Goal: Check status: Check status

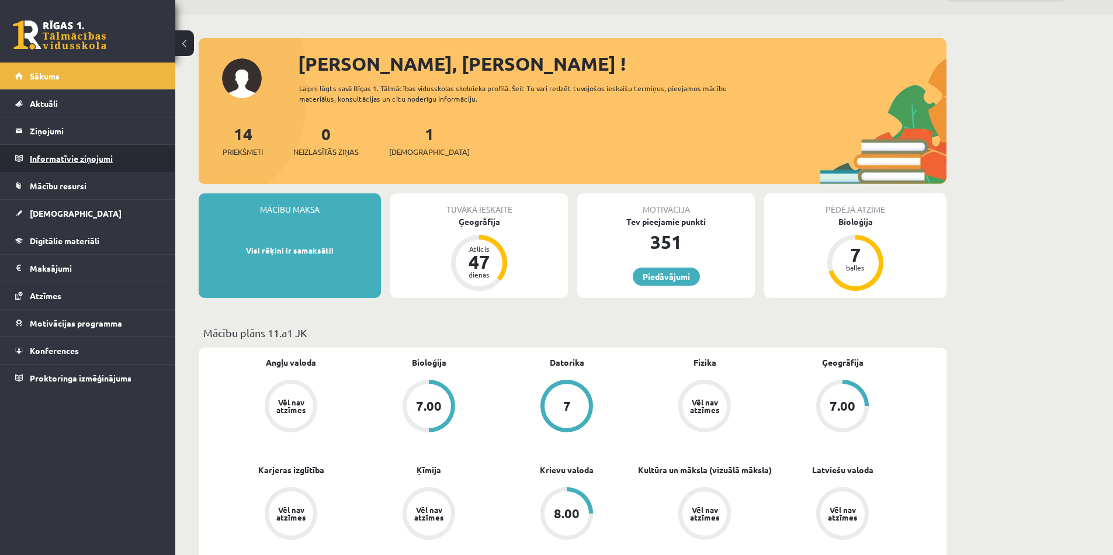
scroll to position [34, 0]
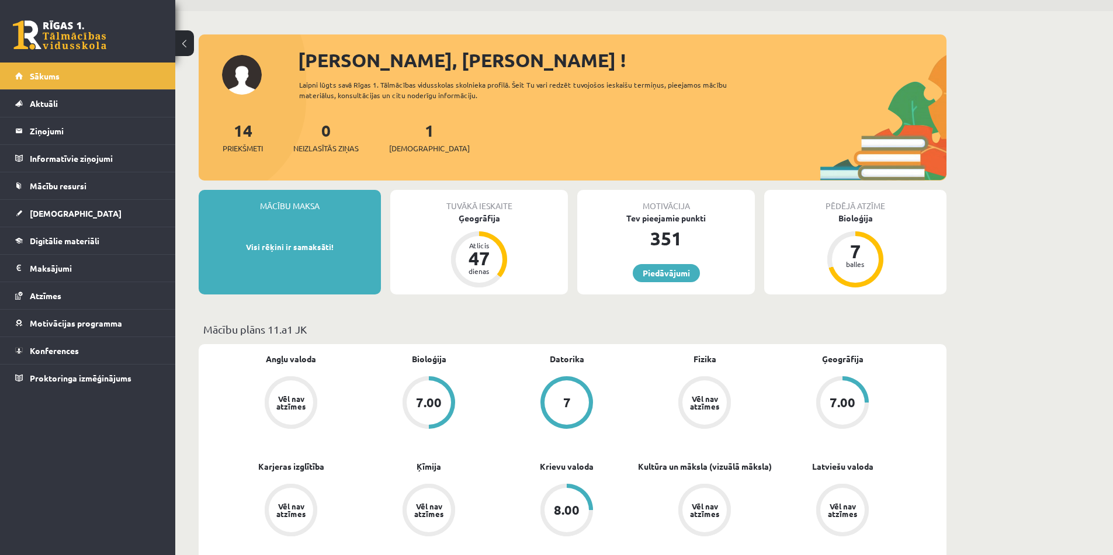
drag, startPoint x: 248, startPoint y: 145, endPoint x: 243, endPoint y: 141, distance: 6.3
click at [248, 145] on span "Priekšmeti" at bounding box center [243, 149] width 40 height 12
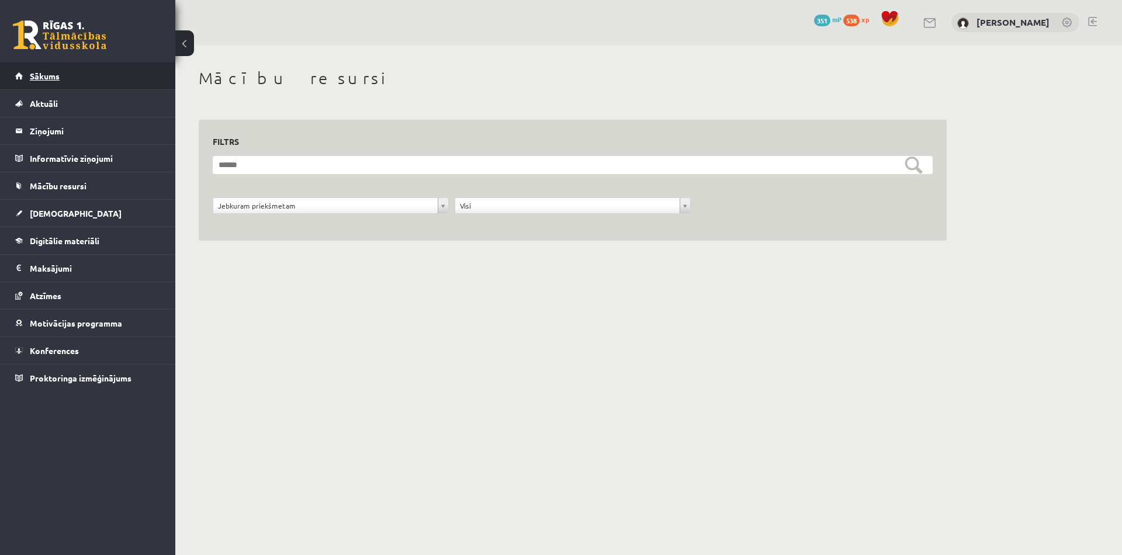
click at [20, 73] on link "Sākums" at bounding box center [88, 76] width 146 height 27
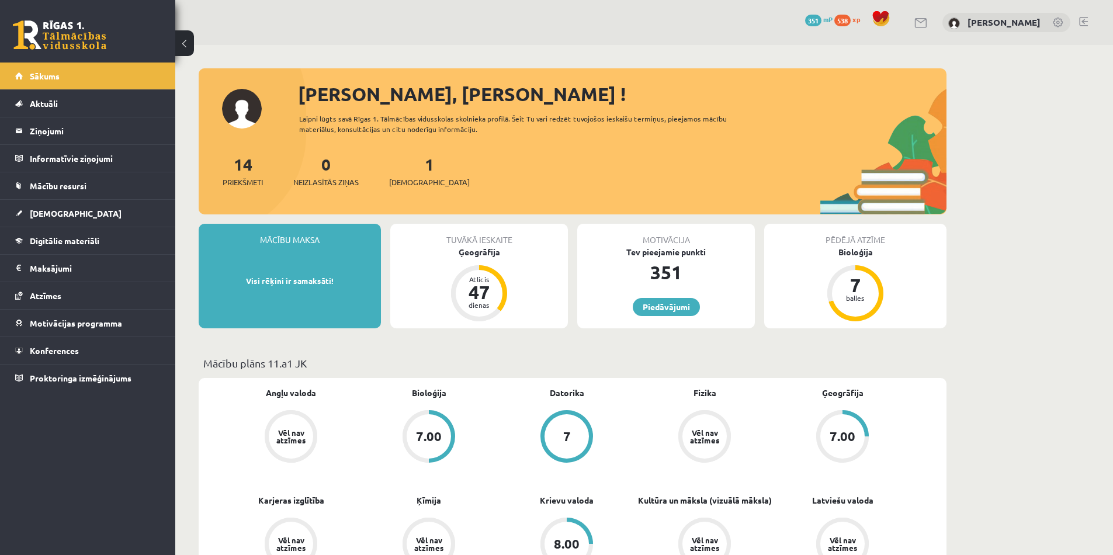
click at [410, 175] on div "1 Ieskaites" at bounding box center [429, 170] width 81 height 36
click at [411, 181] on span "[DEMOGRAPHIC_DATA]" at bounding box center [429, 183] width 81 height 12
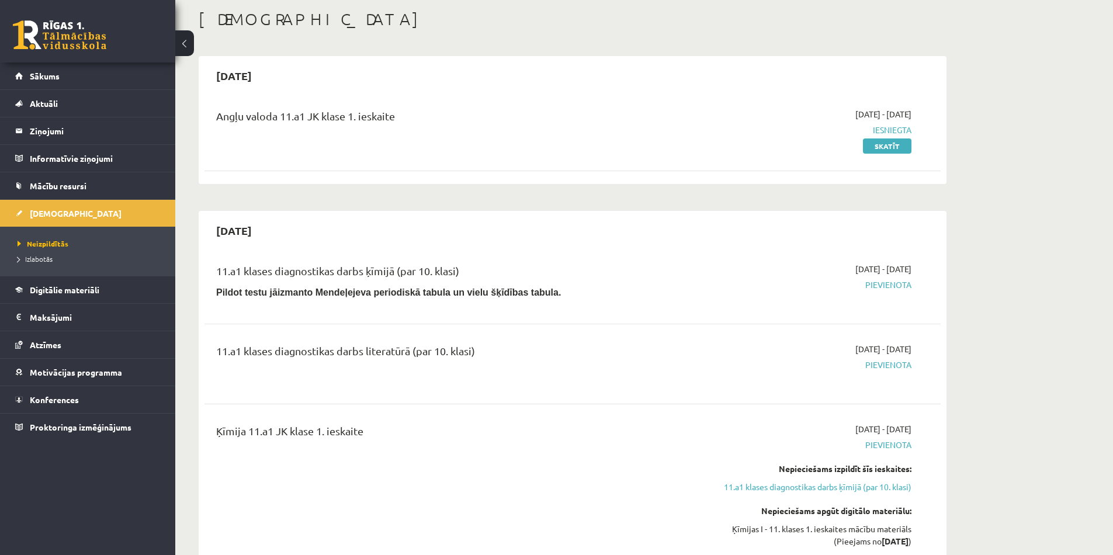
scroll to position [112, 0]
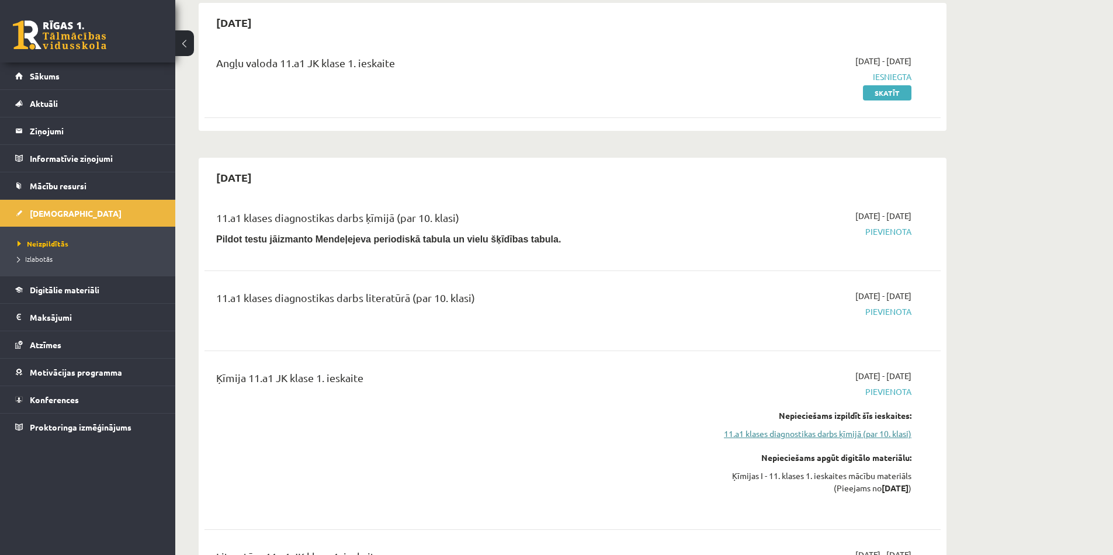
click at [873, 433] on link "11.a1 klases diagnostikas darbs ķīmijā (par 10. klasi)" at bounding box center [801, 434] width 220 height 12
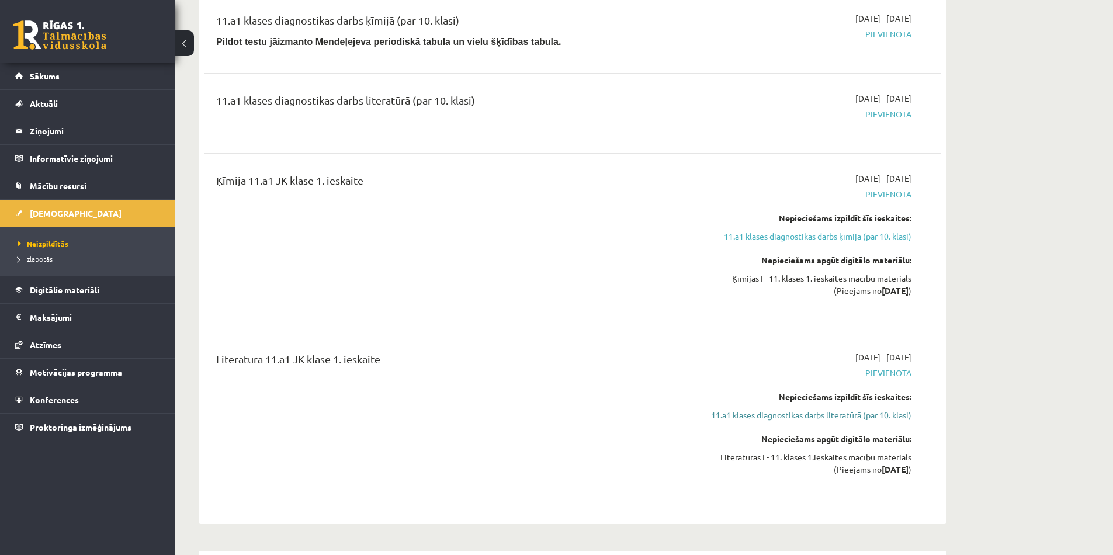
click at [876, 419] on link "11.a1 klases diagnostikas darbs literatūrā (par 10. klasi)" at bounding box center [801, 415] width 220 height 12
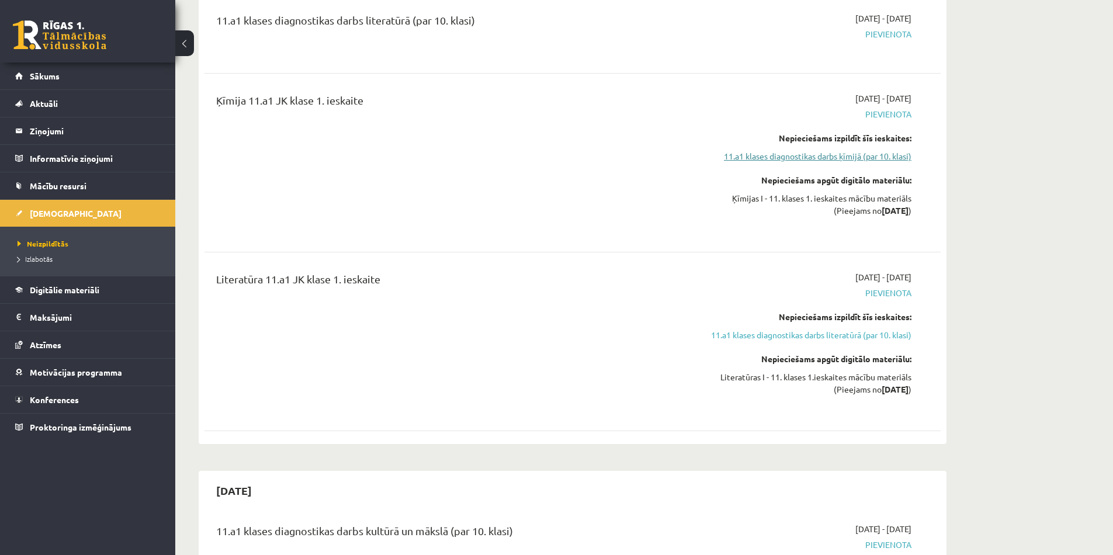
click at [826, 156] on link "11.a1 klases diagnostikas darbs ķīmijā (par 10. klasi)" at bounding box center [801, 156] width 220 height 12
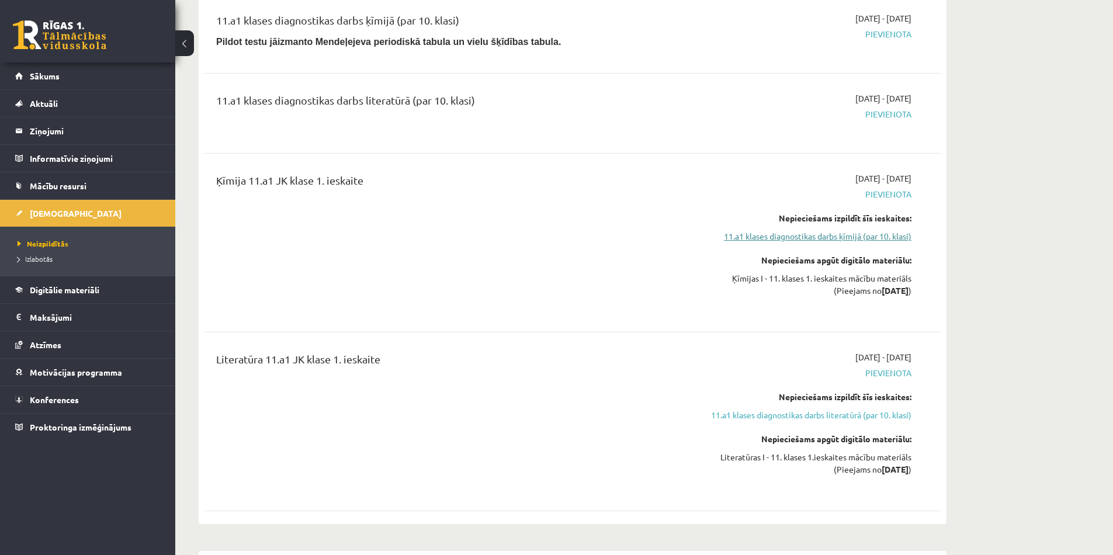
click at [846, 234] on link "11.a1 klases diagnostikas darbs ķīmijā (par 10. klasi)" at bounding box center [801, 236] width 220 height 12
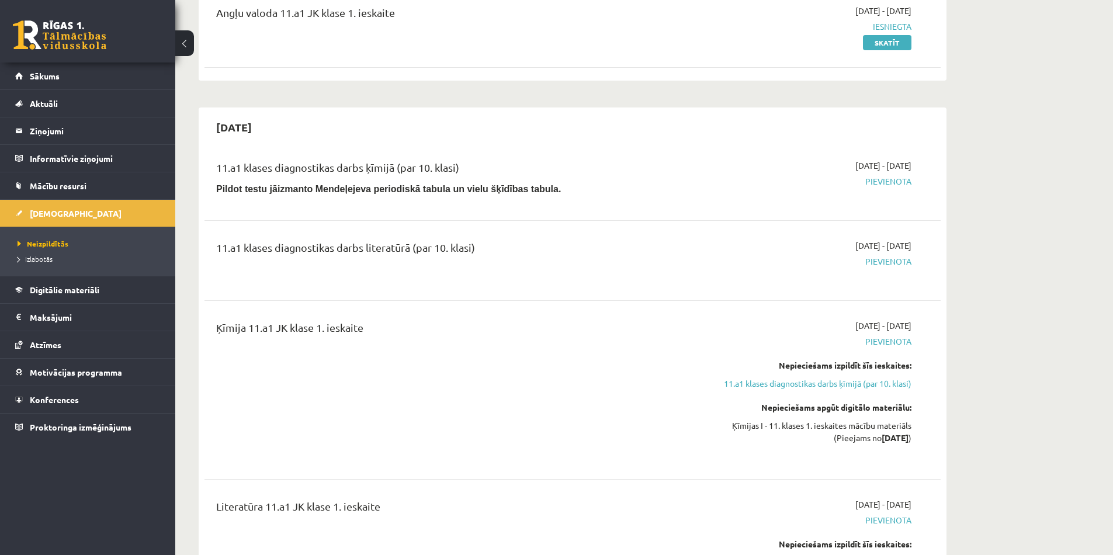
scroll to position [156, 0]
